Goal: Ask a question

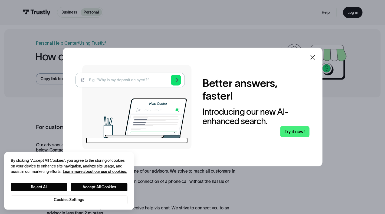
click at [314, 58] on icon at bounding box center [312, 57] width 5 height 5
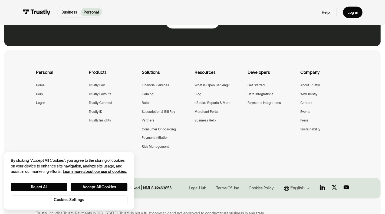
scroll to position [454, 0]
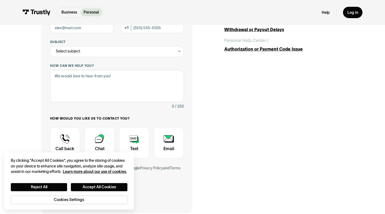
scroll to position [108, 0]
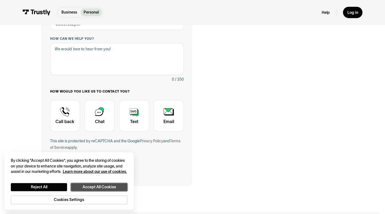
click at [75, 186] on button "Accept All Cookies" at bounding box center [99, 187] width 57 height 8
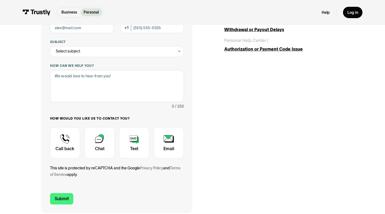
scroll to position [54, 0]
